Goal: Check status: Check status

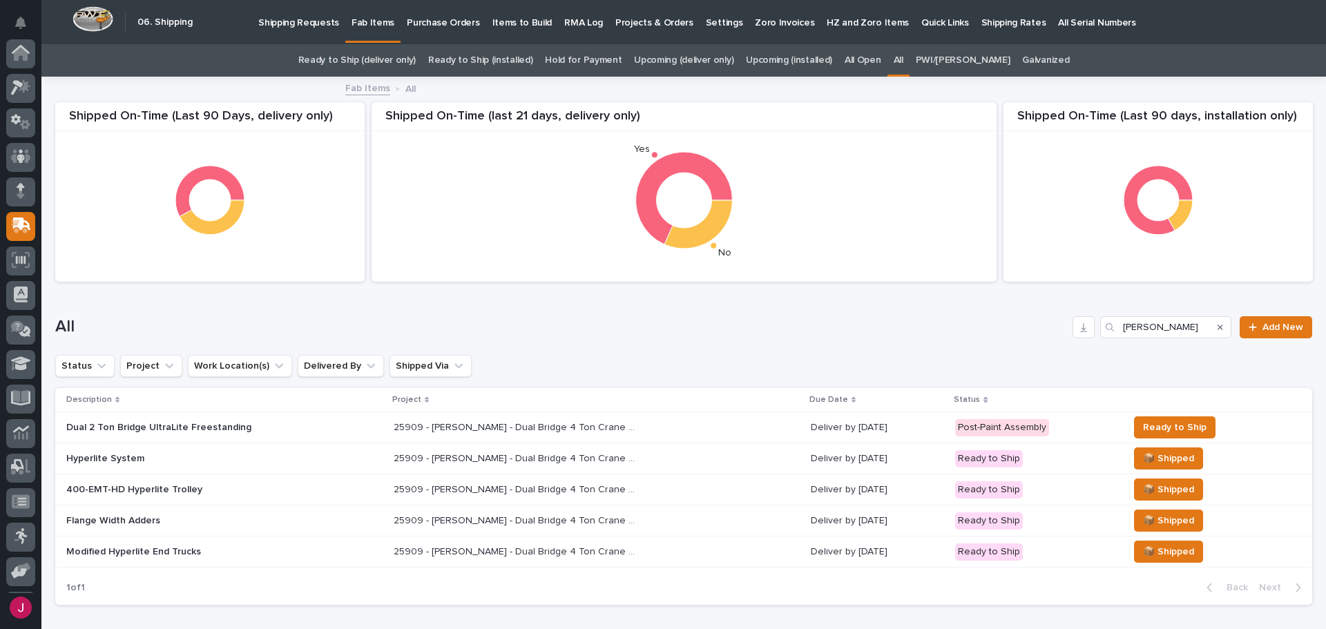
scroll to position [102, 0]
click at [1217, 319] on button "Search" at bounding box center [1220, 327] width 6 height 22
click at [1191, 325] on input "Search" at bounding box center [1165, 327] width 131 height 22
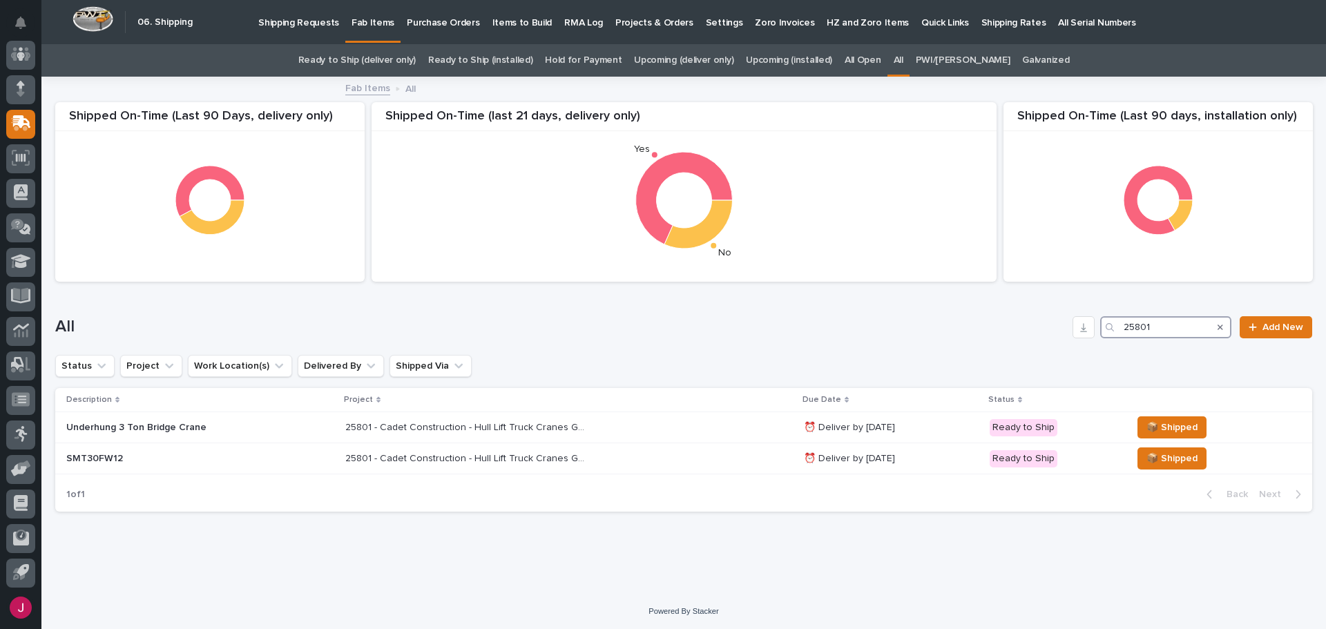
type input "25801"
click at [921, 335] on h1 "All" at bounding box center [561, 327] width 1012 height 20
click at [177, 434] on div "Underhung 3 Ton Bridge Crane" at bounding box center [200, 427] width 268 height 23
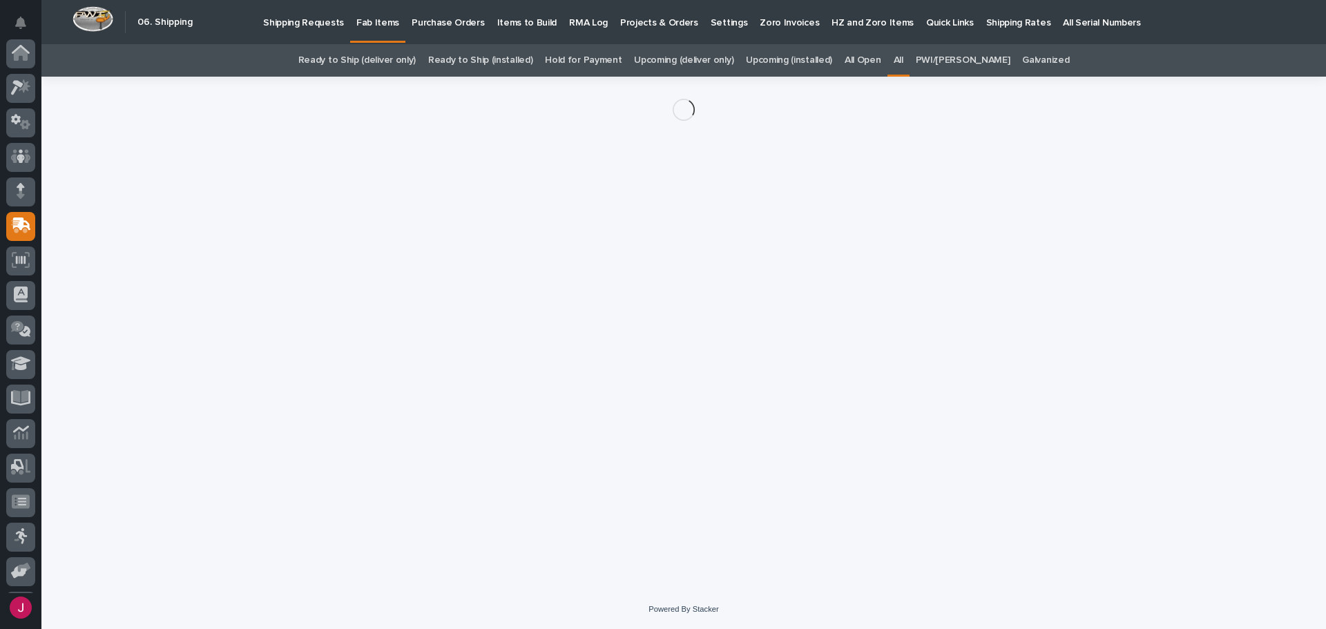
scroll to position [102, 0]
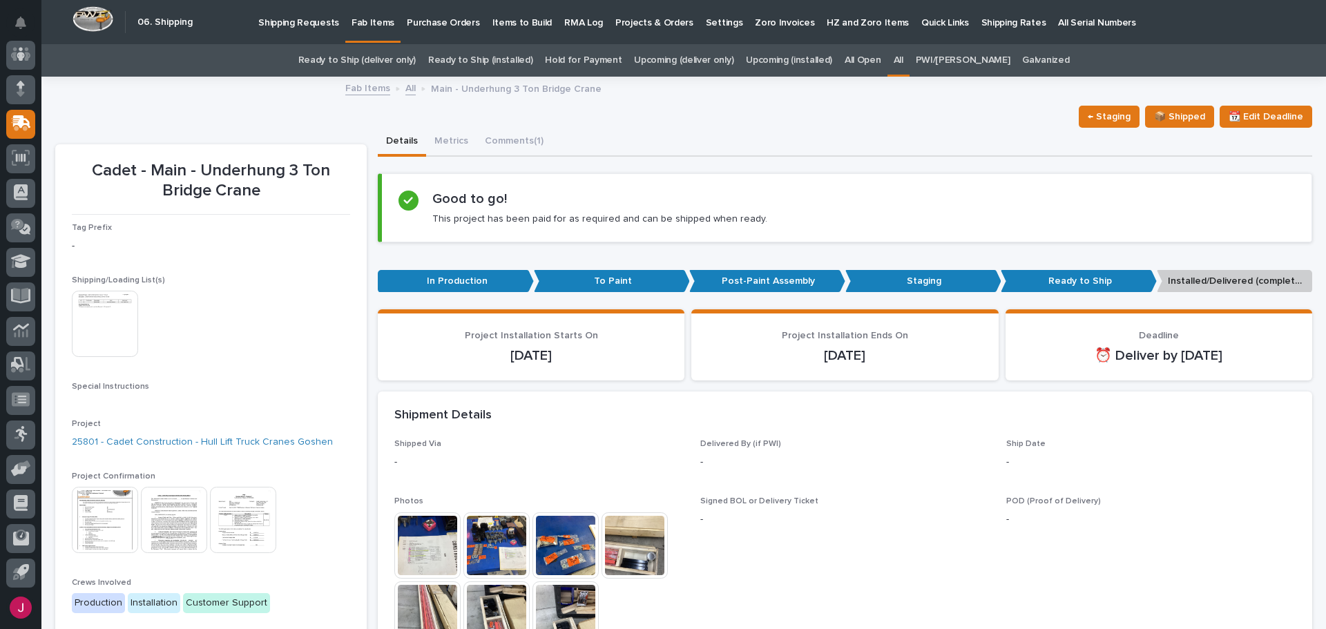
click at [131, 308] on img at bounding box center [105, 324] width 66 height 66
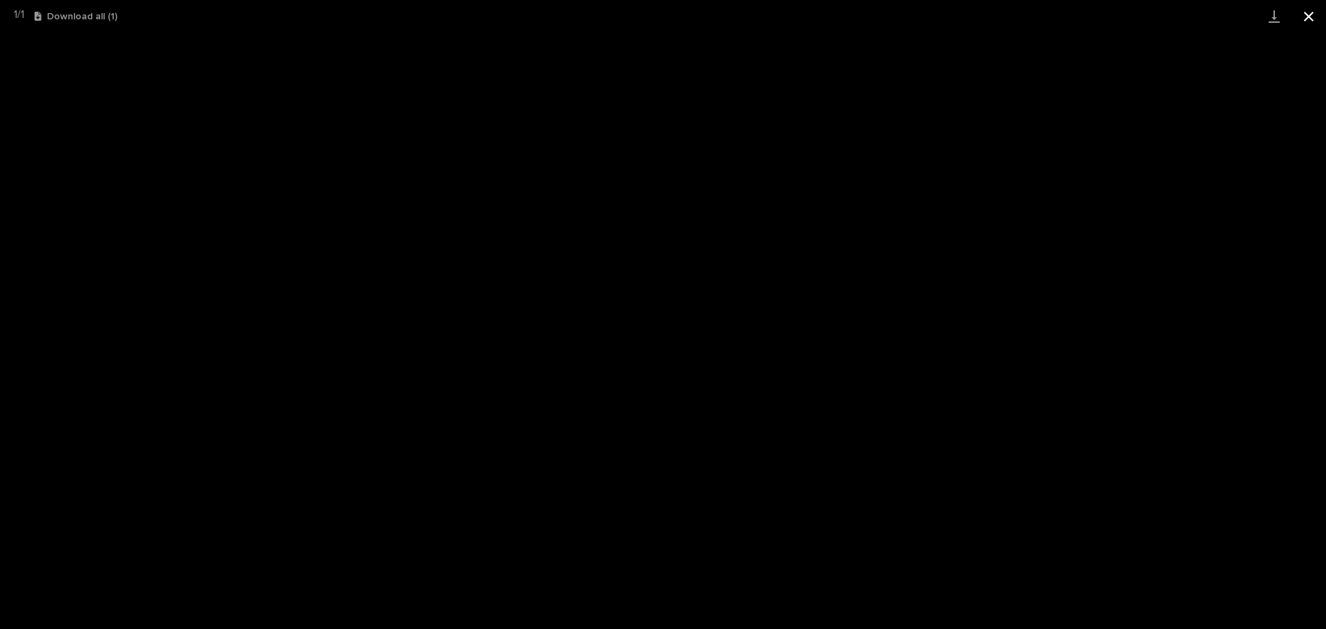
click at [1304, 10] on button "Close gallery" at bounding box center [1308, 16] width 35 height 32
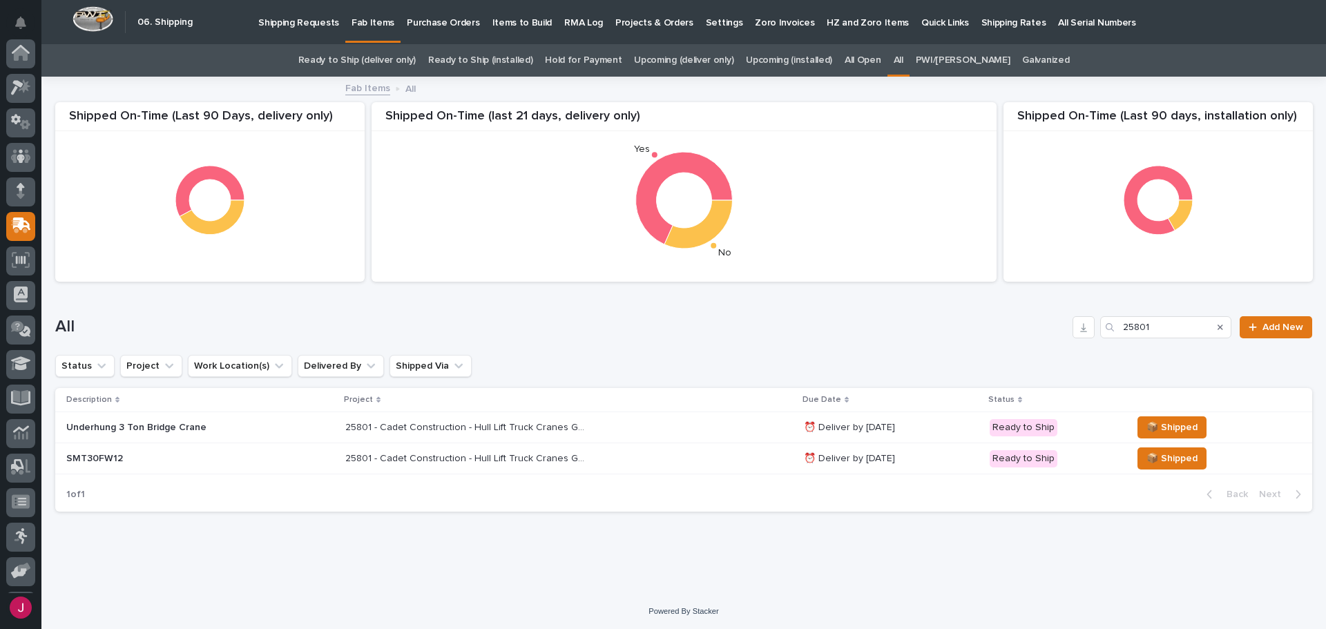
scroll to position [102, 0]
click at [651, 325] on h1 "All" at bounding box center [561, 327] width 1012 height 20
